Goal: Transaction & Acquisition: Purchase product/service

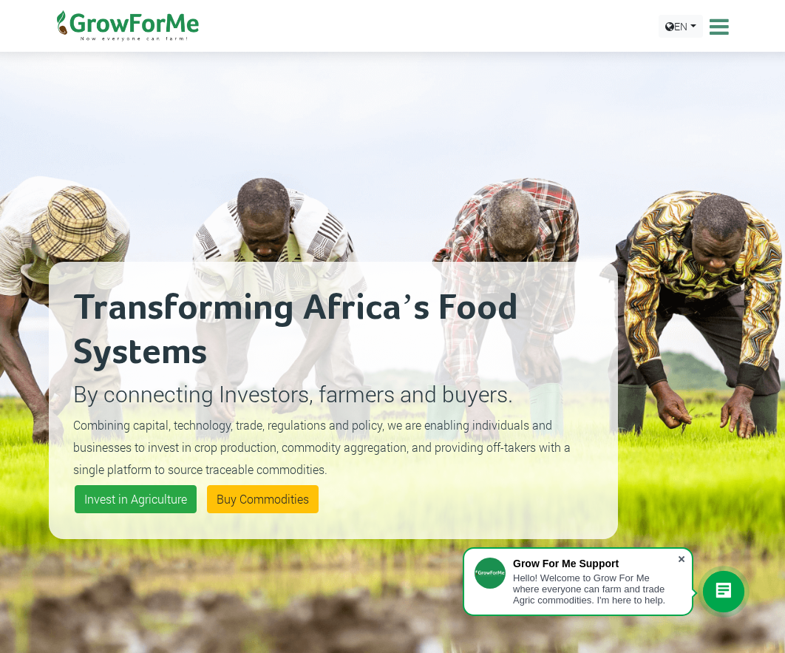
click at [680, 557] on span at bounding box center [681, 558] width 15 height 15
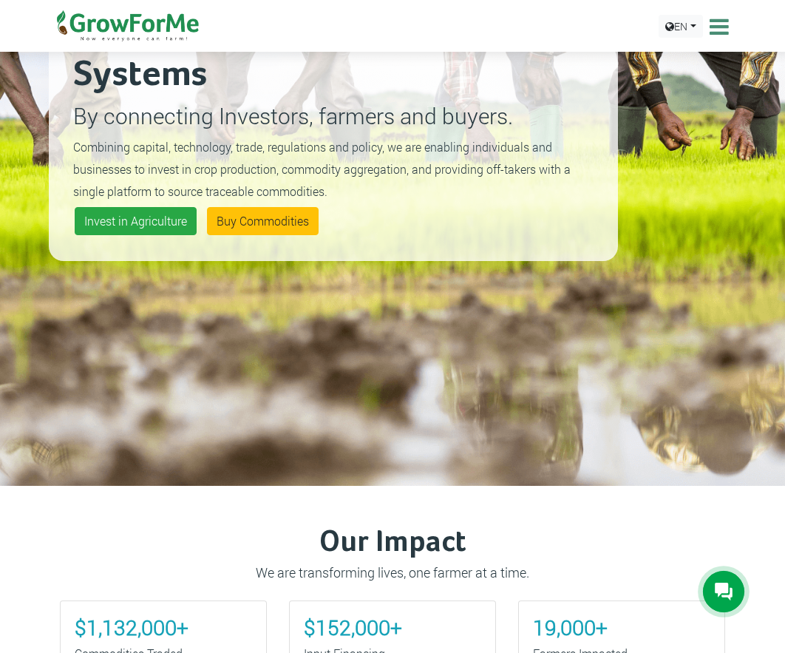
scroll to position [74, 0]
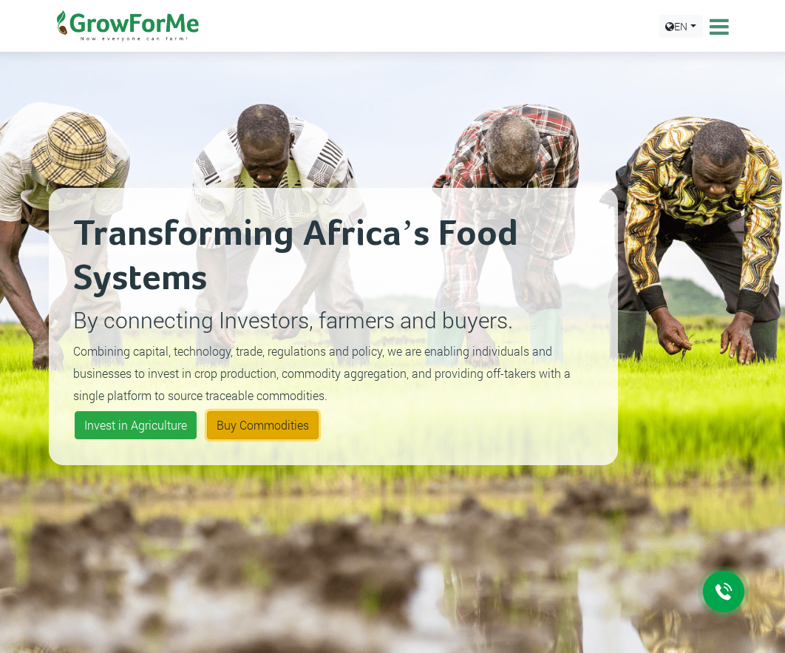
click at [242, 421] on link "Buy Commodities" at bounding box center [263, 425] width 112 height 28
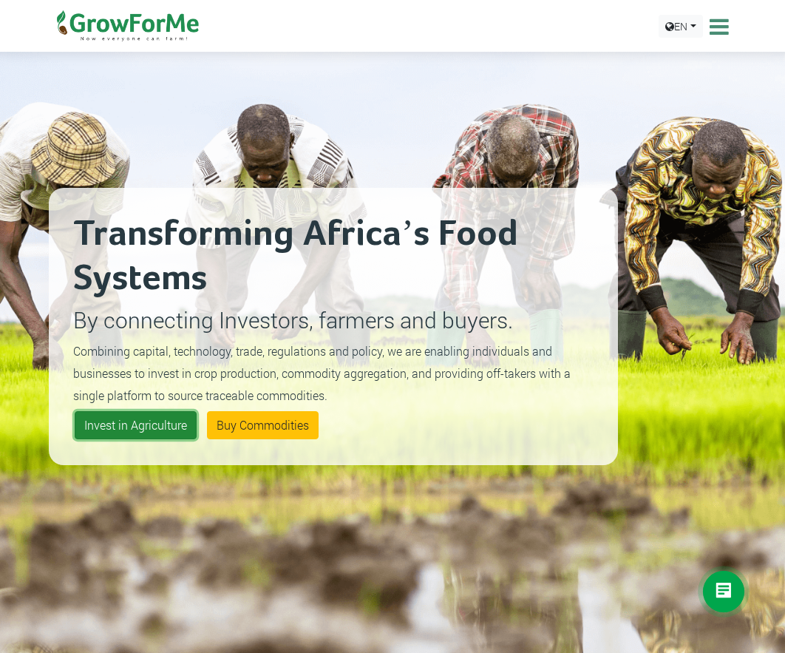
click at [110, 424] on link "Invest in Agriculture" at bounding box center [136, 425] width 122 height 28
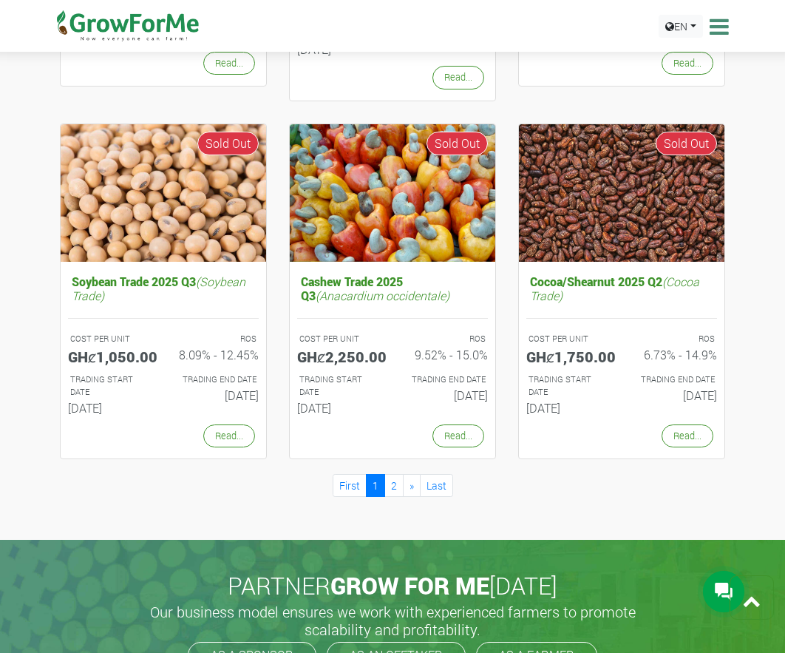
scroll to position [1405, 0]
